Goal: Navigation & Orientation: Go to known website

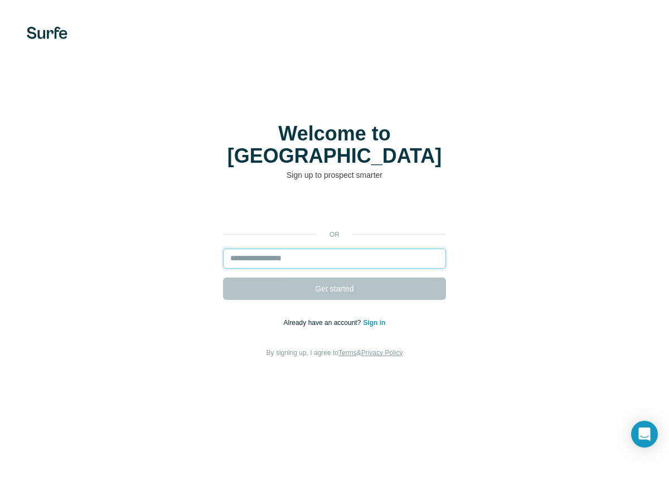
click at [300, 253] on input "email" at bounding box center [334, 258] width 223 height 20
click at [374, 319] on link "Sign in" at bounding box center [374, 323] width 22 height 8
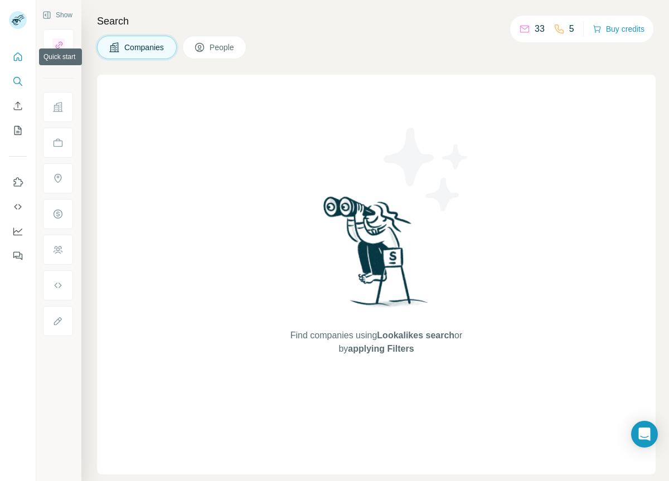
click at [14, 50] on button "Quick start" at bounding box center [18, 57] width 18 height 20
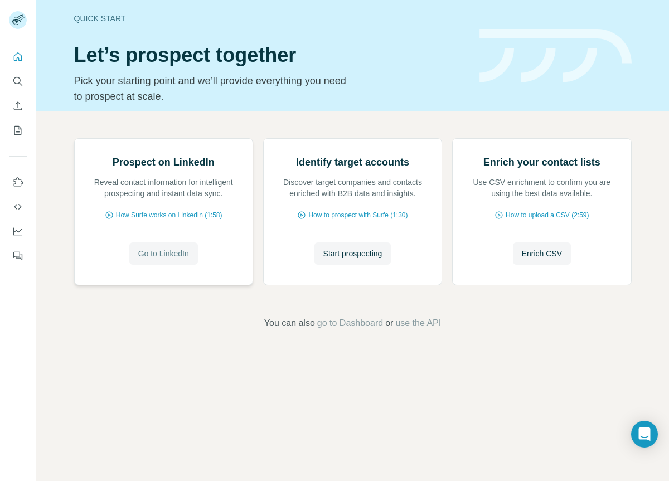
click at [162, 259] on span "Go to LinkedIn" at bounding box center [163, 253] width 51 height 11
